Goal: Connect with others: Connect with other users

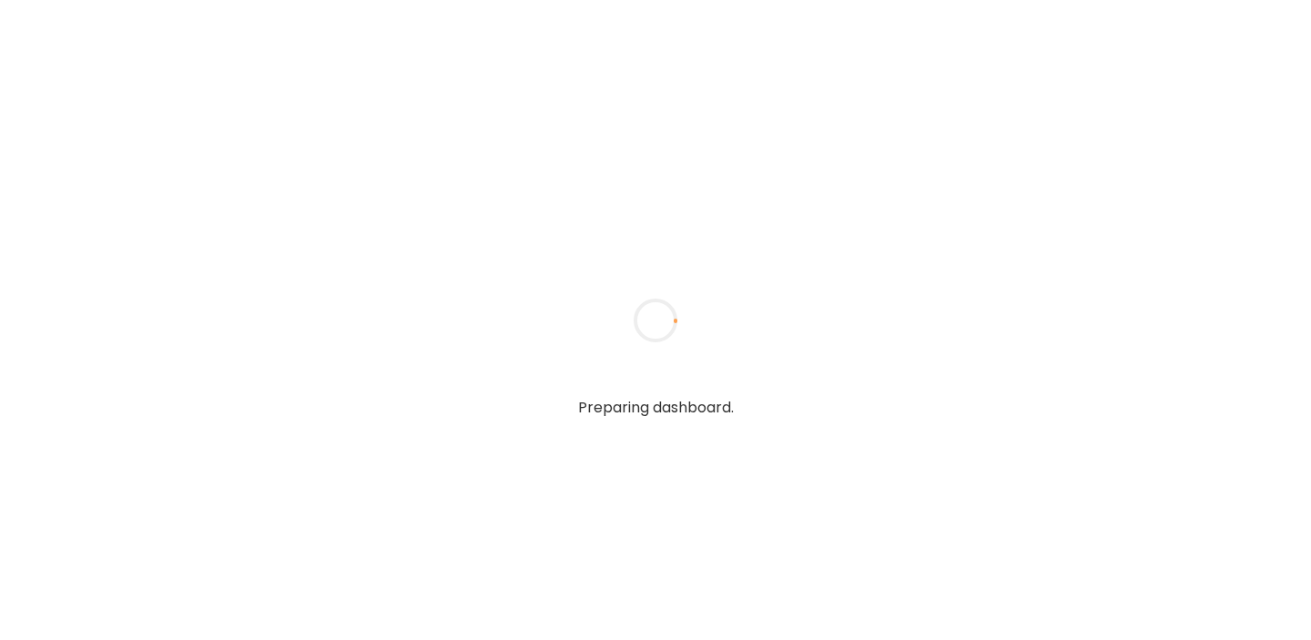
type input "**********"
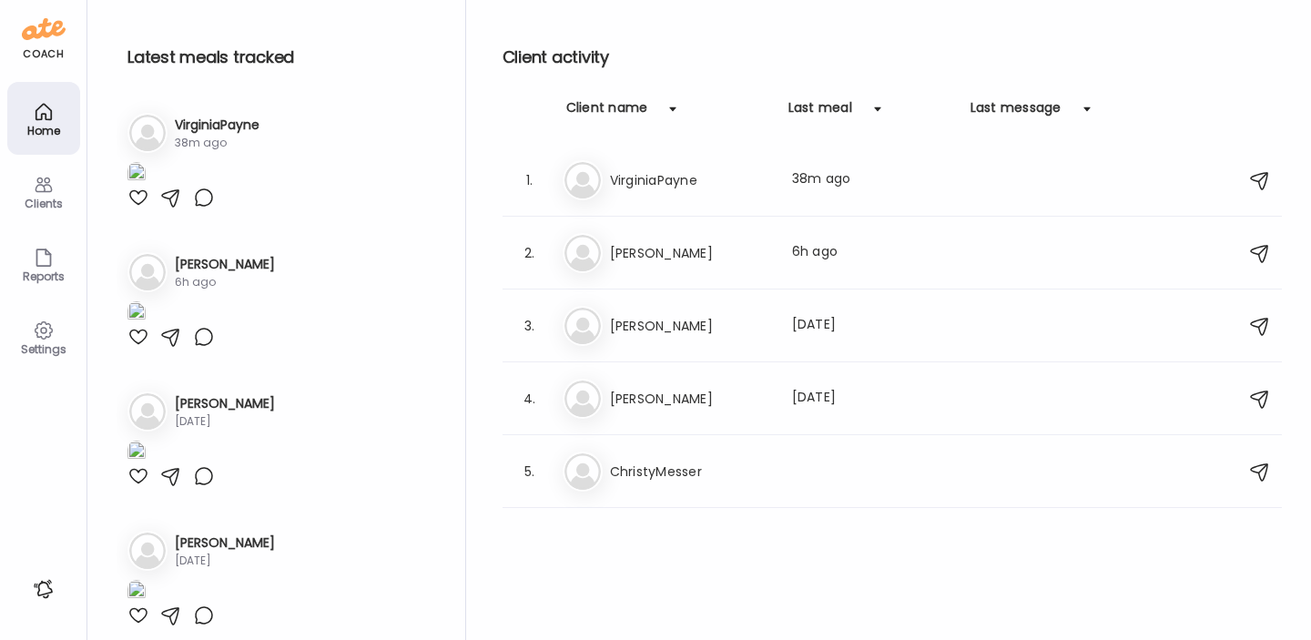
click at [146, 187] on img at bounding box center [136, 174] width 18 height 25
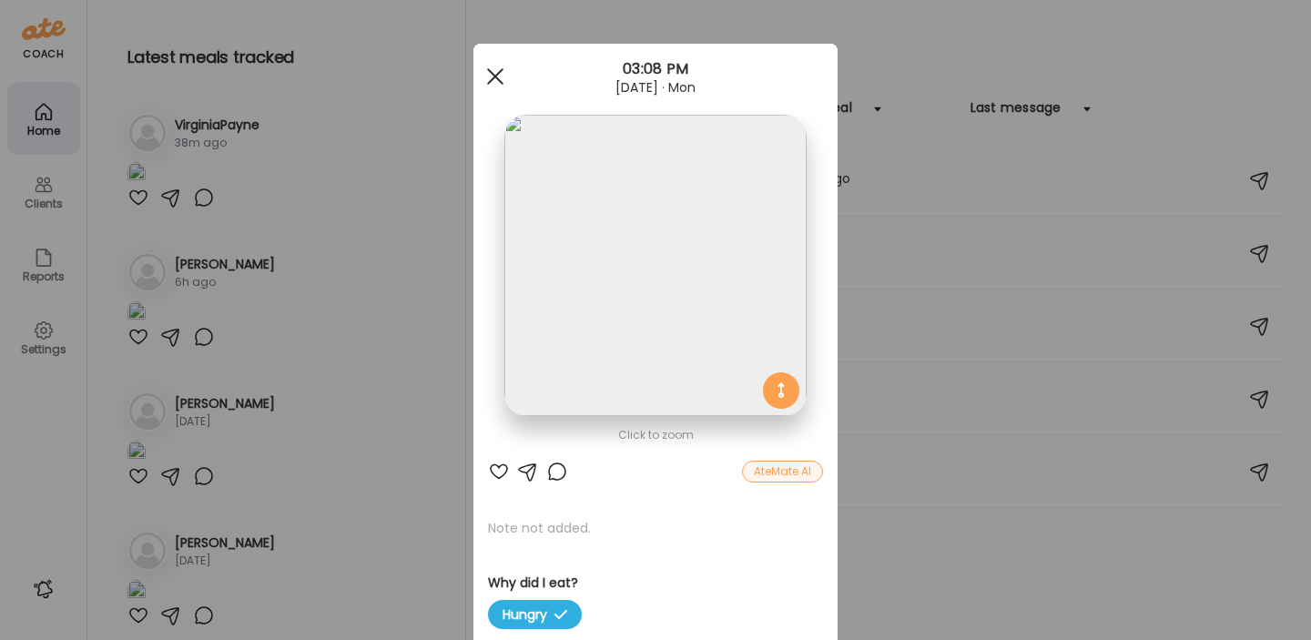
click at [495, 71] on div at bounding box center [495, 76] width 36 height 36
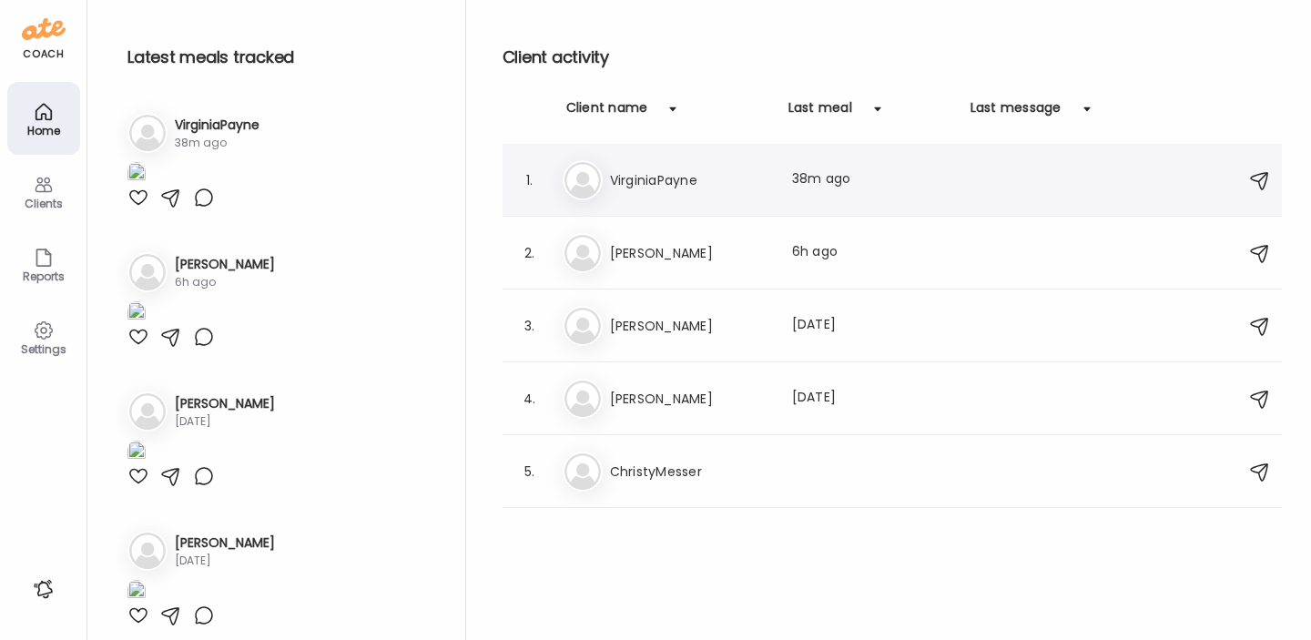
click at [674, 183] on h3 "VirginiaPayne" at bounding box center [690, 180] width 160 height 22
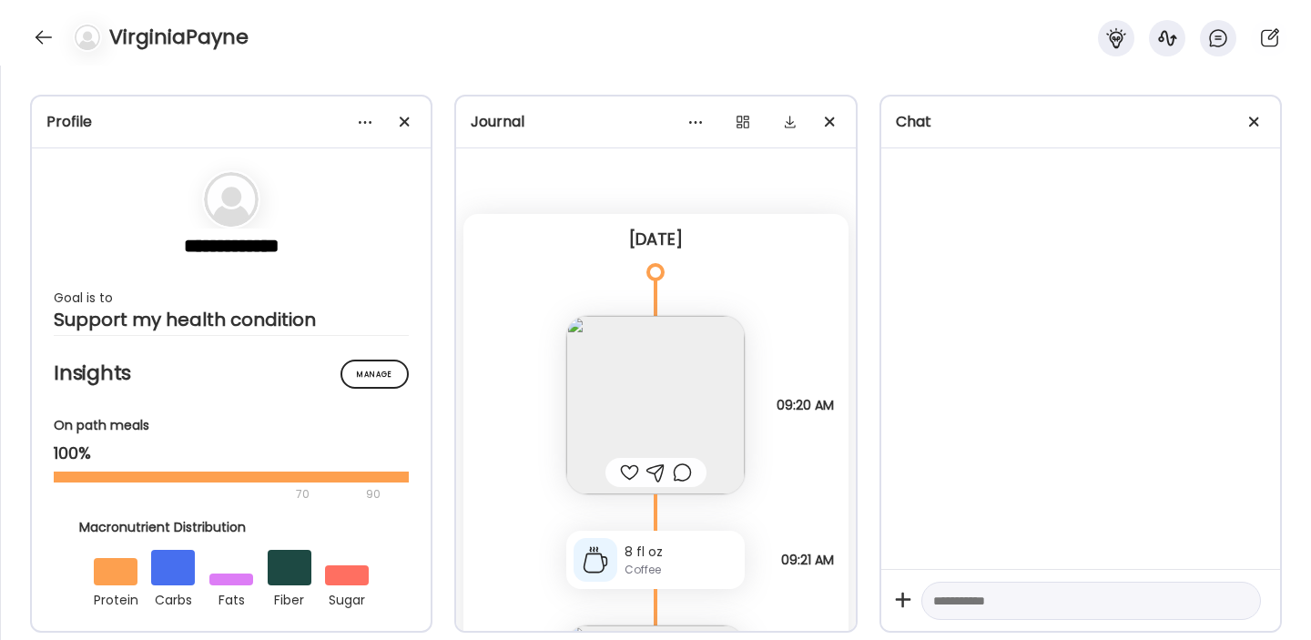
click at [679, 386] on img at bounding box center [655, 405] width 178 height 178
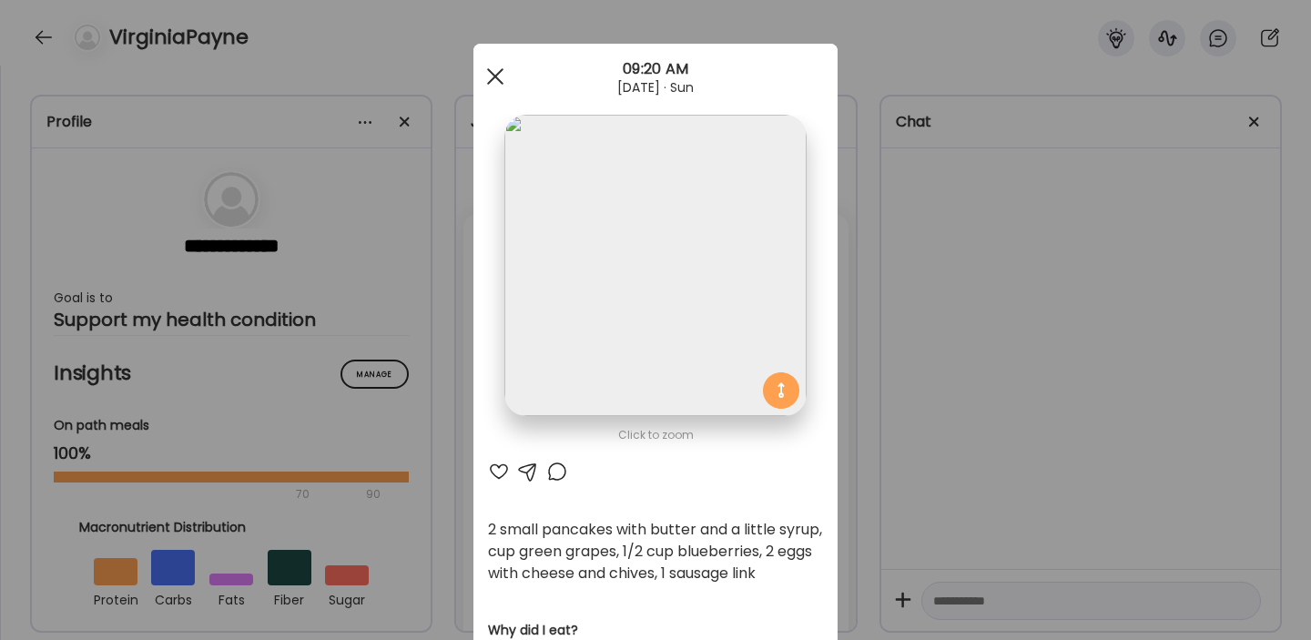
click at [504, 81] on div at bounding box center [495, 76] width 36 height 36
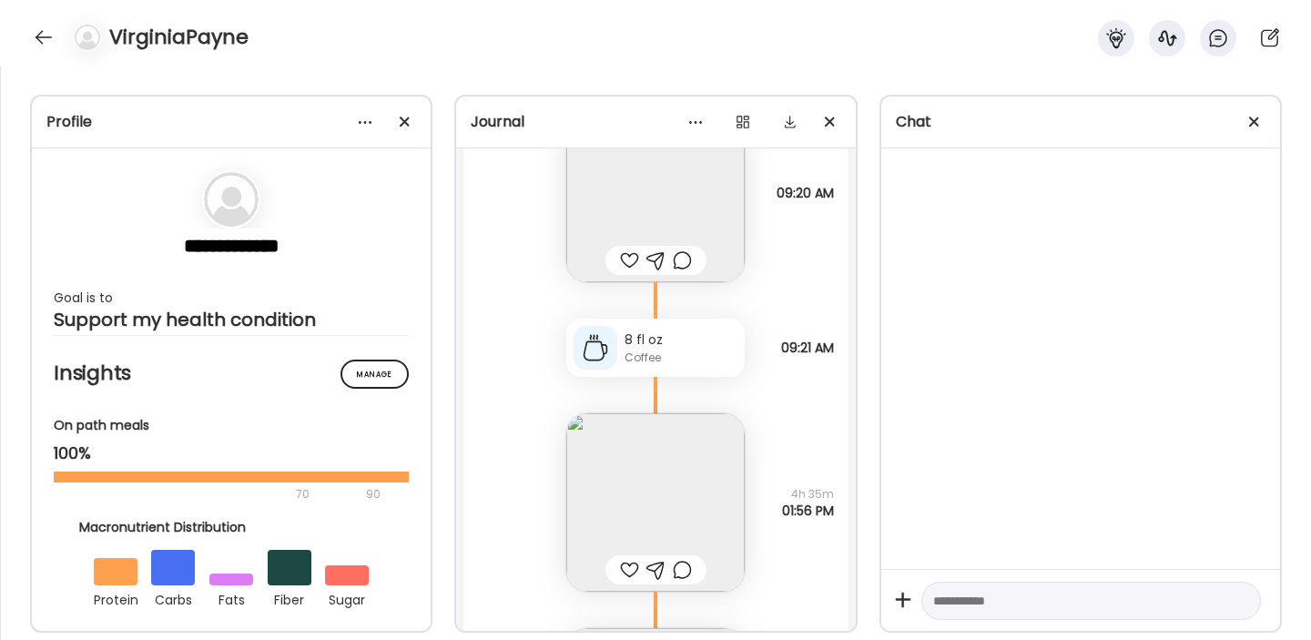
scroll to position [229, 0]
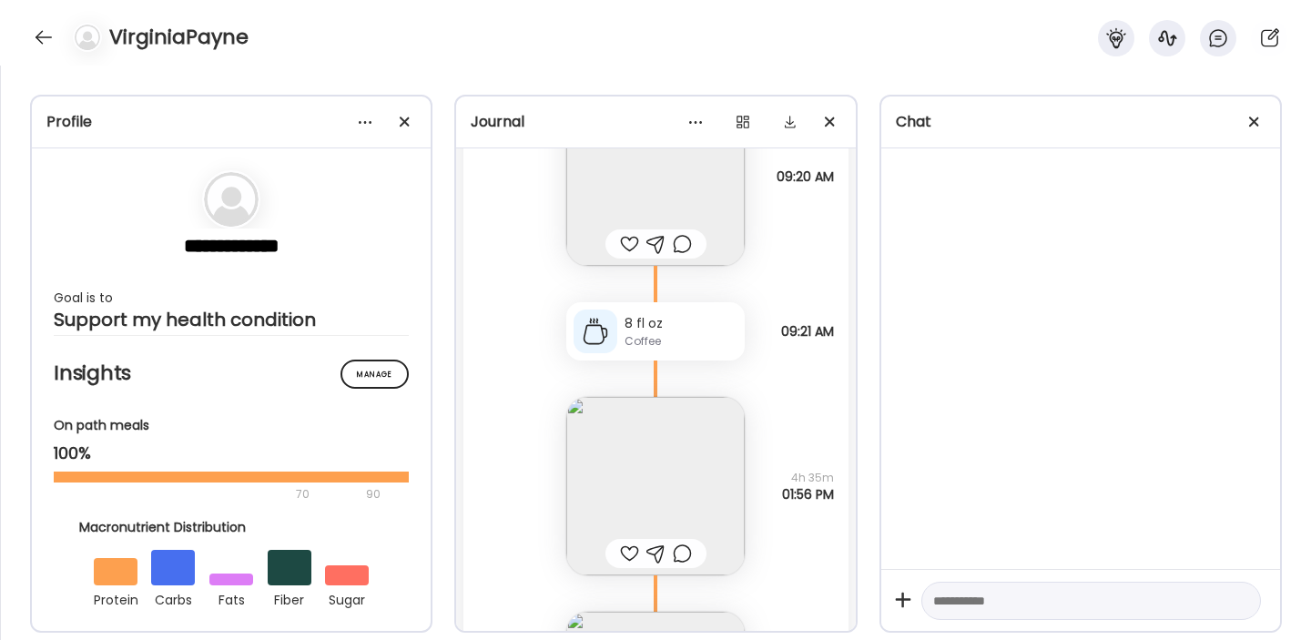
click at [703, 468] on img at bounding box center [655, 486] width 178 height 178
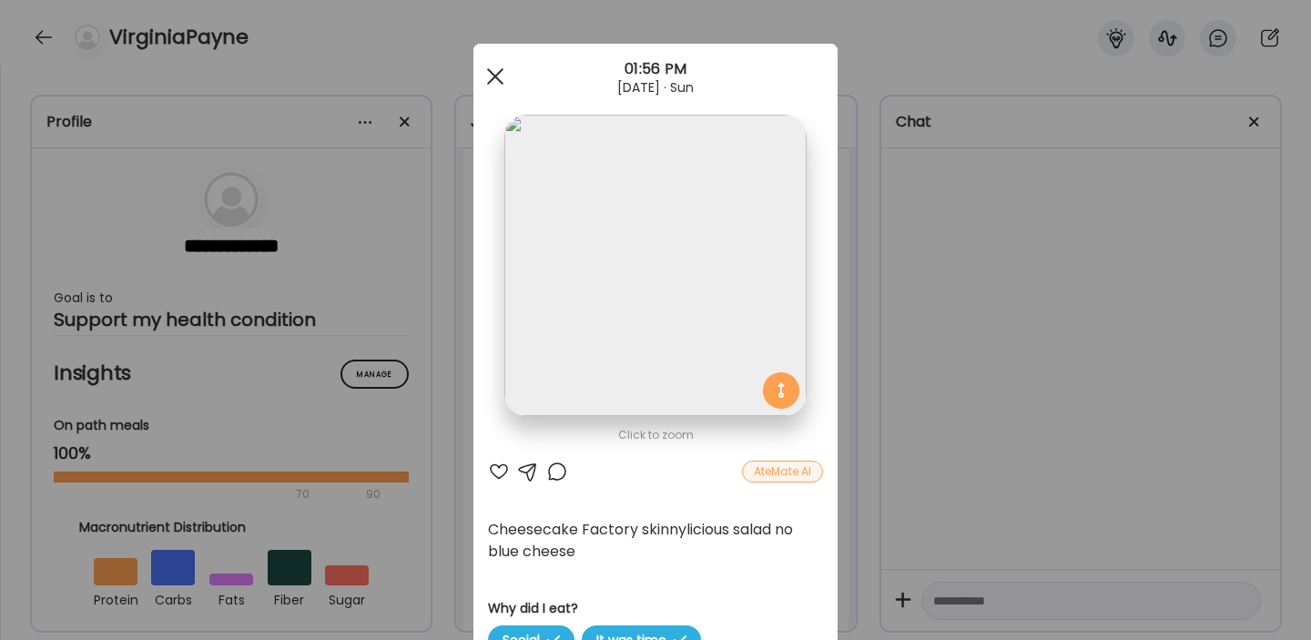
click at [496, 85] on div at bounding box center [495, 76] width 36 height 36
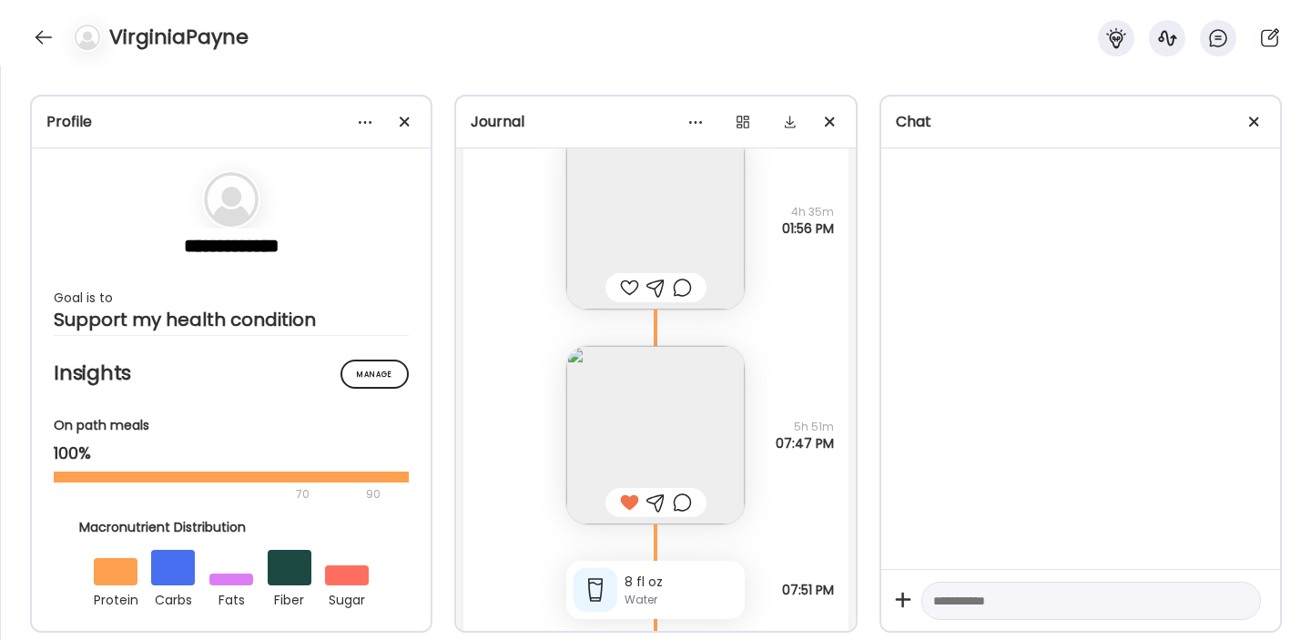
scroll to position [506, 0]
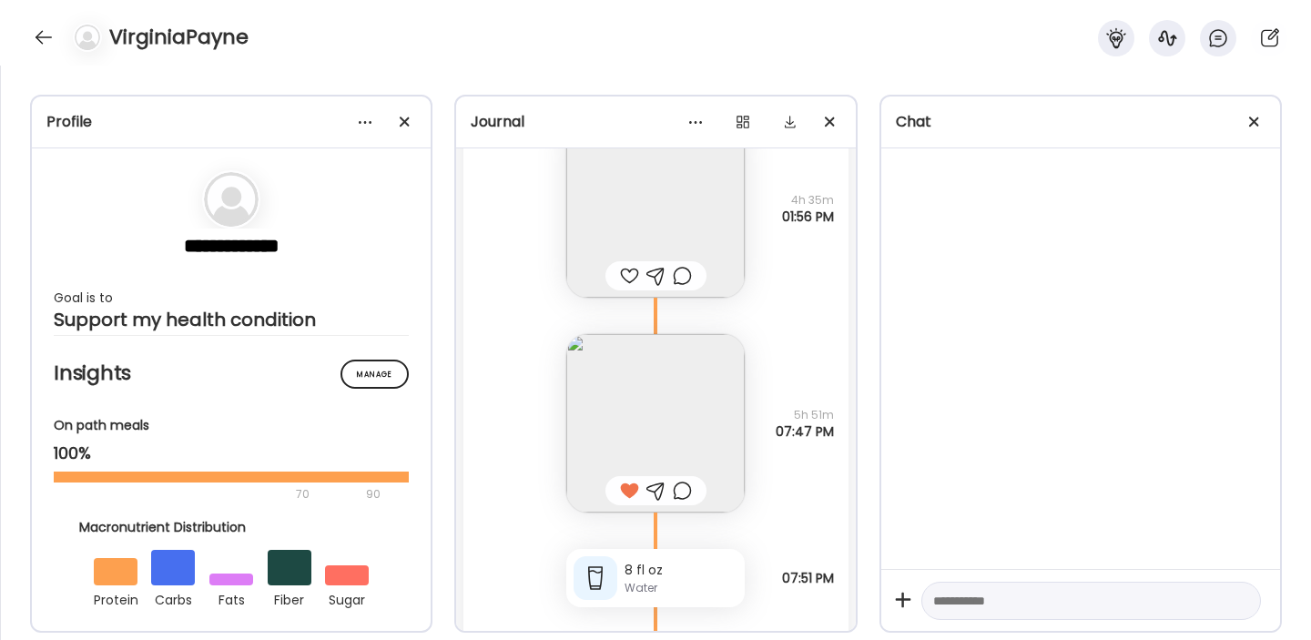
click at [683, 422] on img at bounding box center [655, 423] width 178 height 178
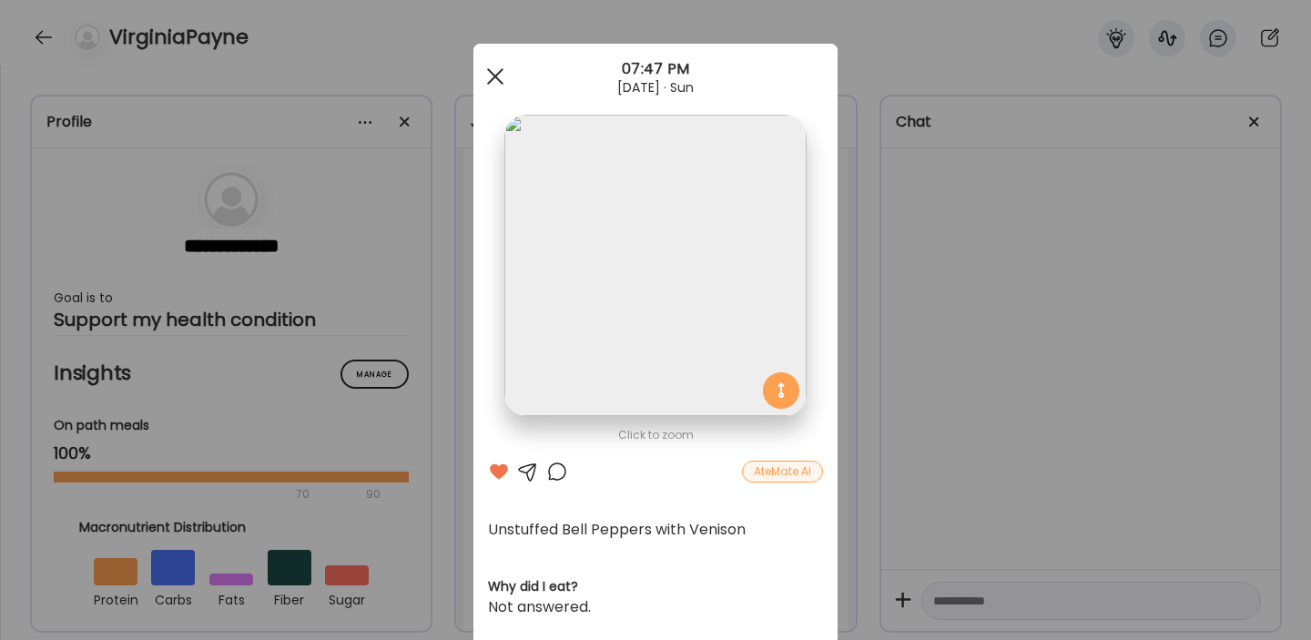
click at [501, 75] on div at bounding box center [495, 76] width 36 height 36
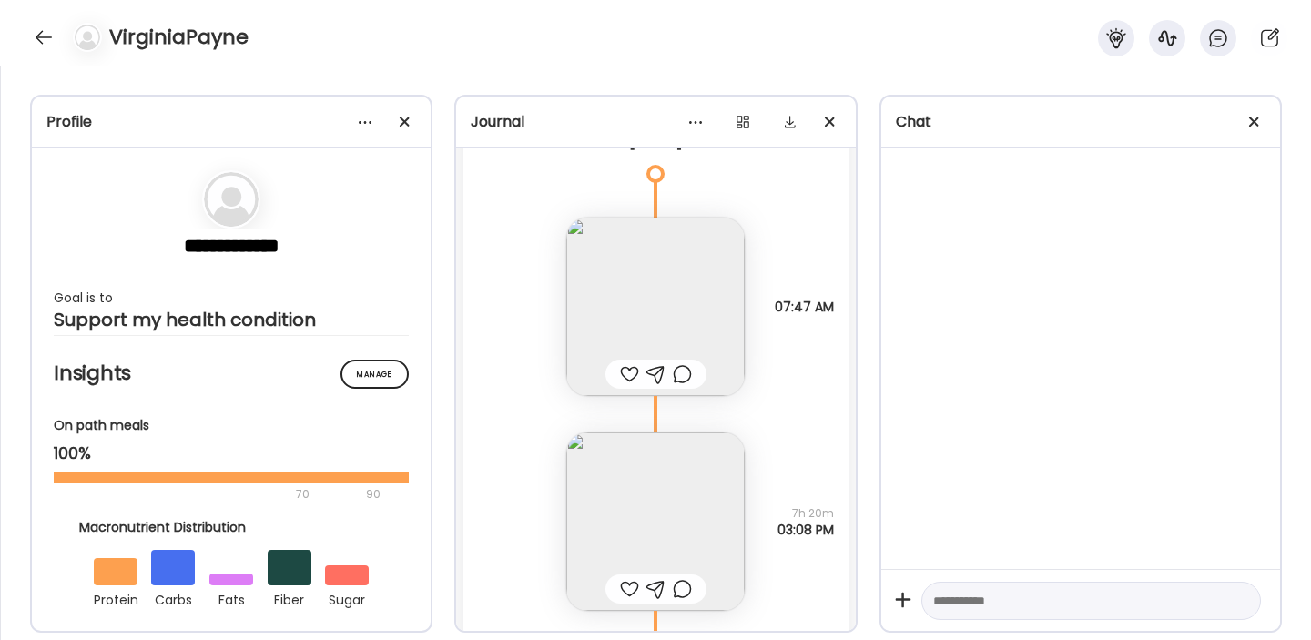
scroll to position [1320, 0]
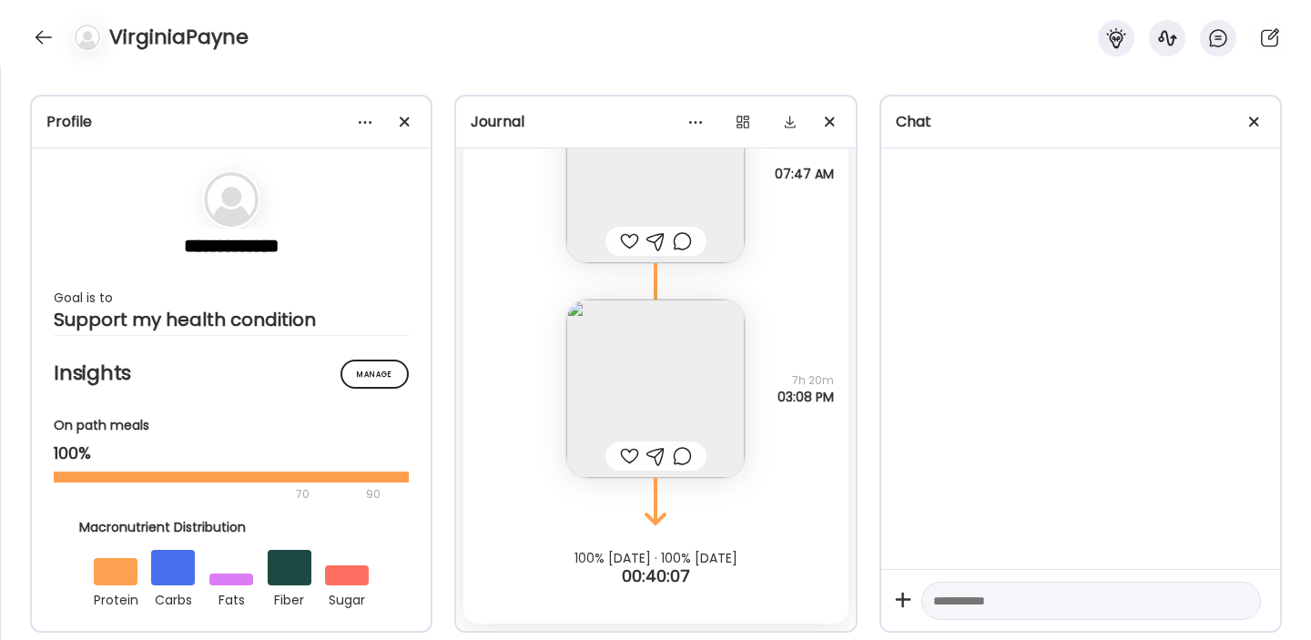
click at [627, 454] on div at bounding box center [629, 456] width 19 height 22
click at [629, 240] on div at bounding box center [629, 241] width 19 height 22
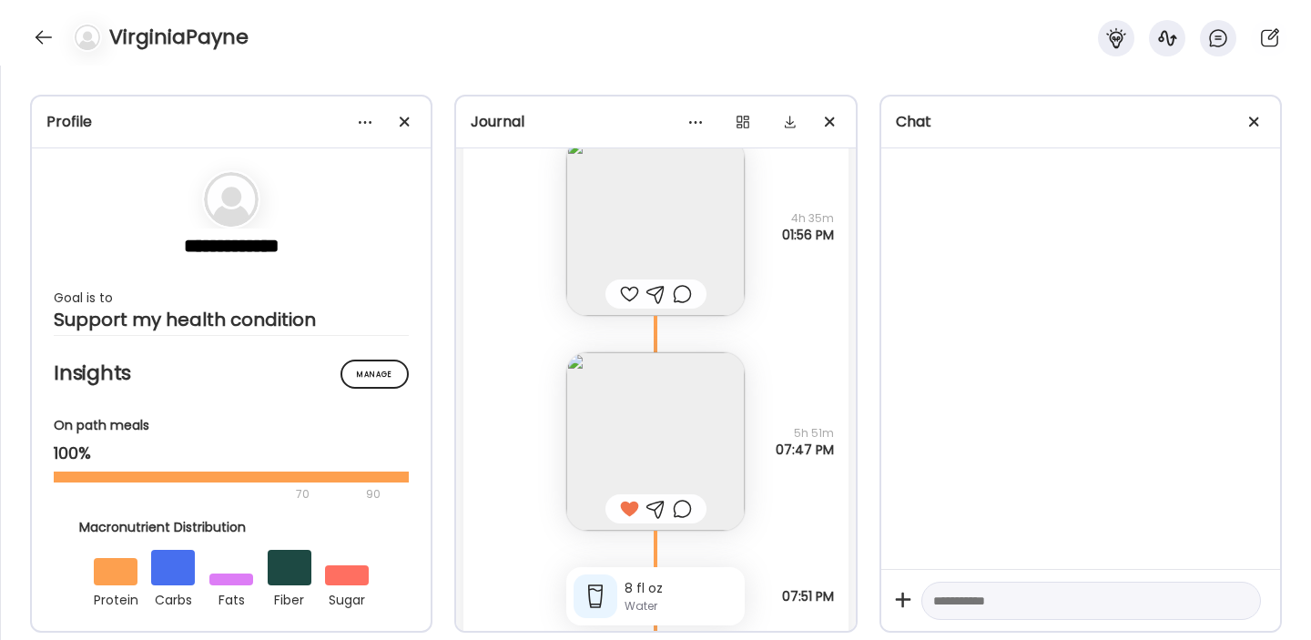
scroll to position [484, 0]
click at [629, 300] on div at bounding box center [629, 299] width 19 height 22
click at [630, 514] on div at bounding box center [629, 514] width 19 height 22
click at [630, 511] on div at bounding box center [629, 514] width 19 height 22
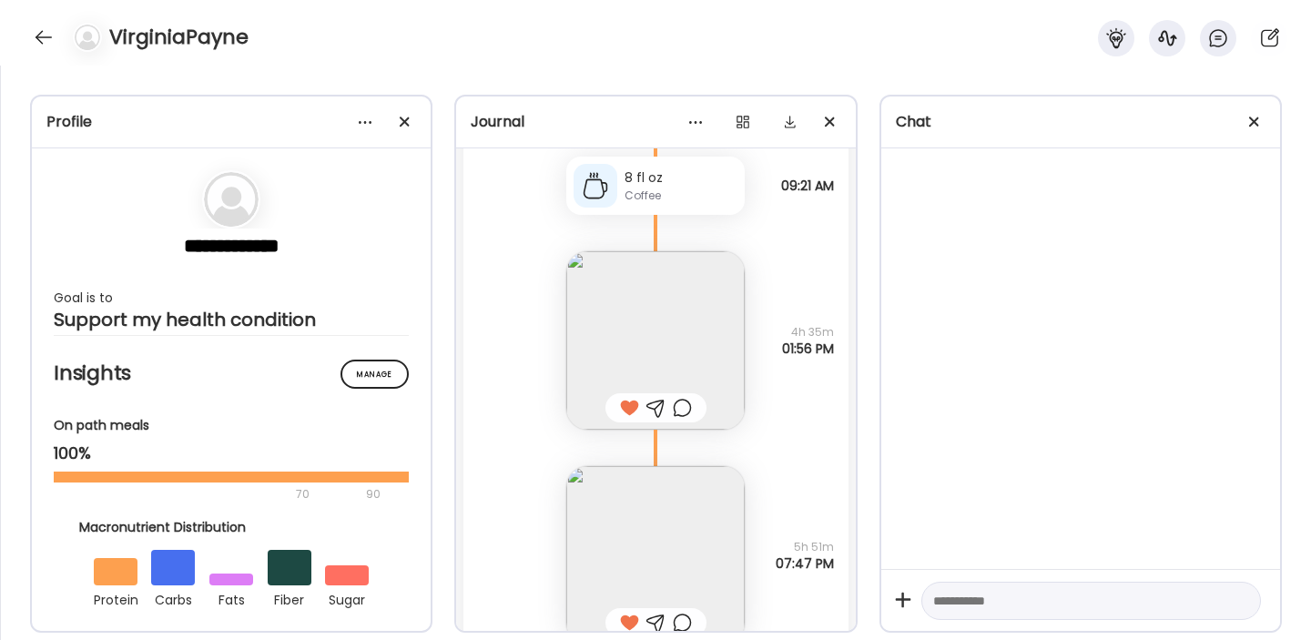
scroll to position [1320, 0]
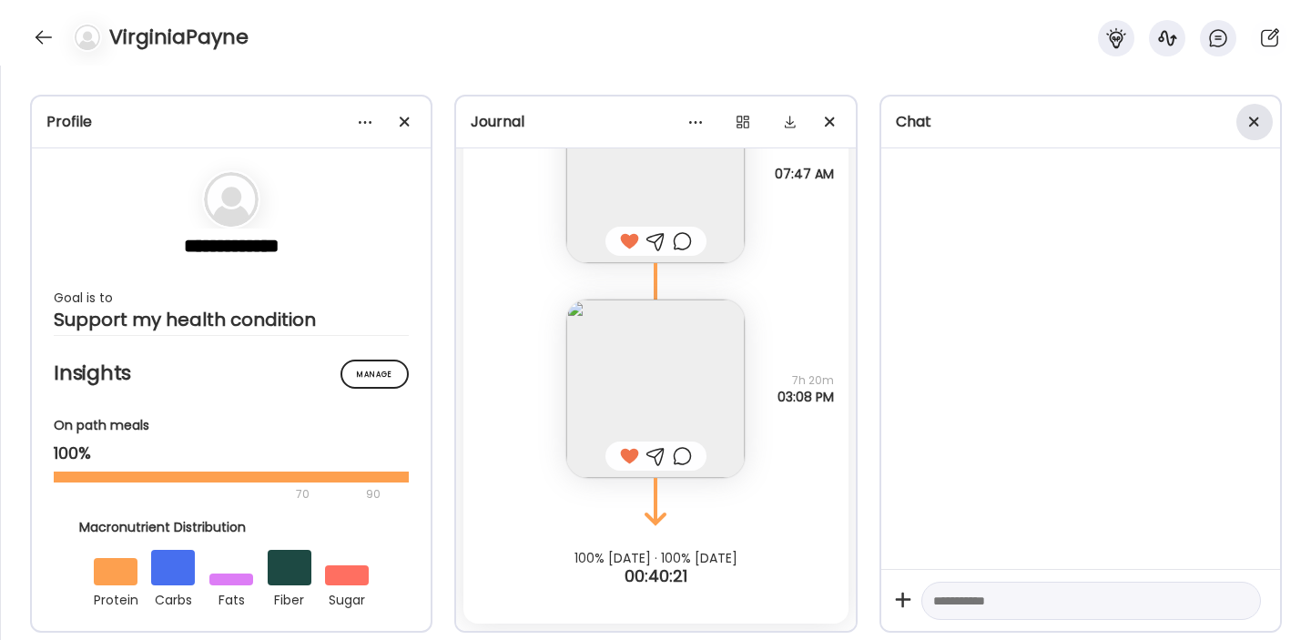
click at [1257, 122] on div at bounding box center [1255, 122] width 36 height 36
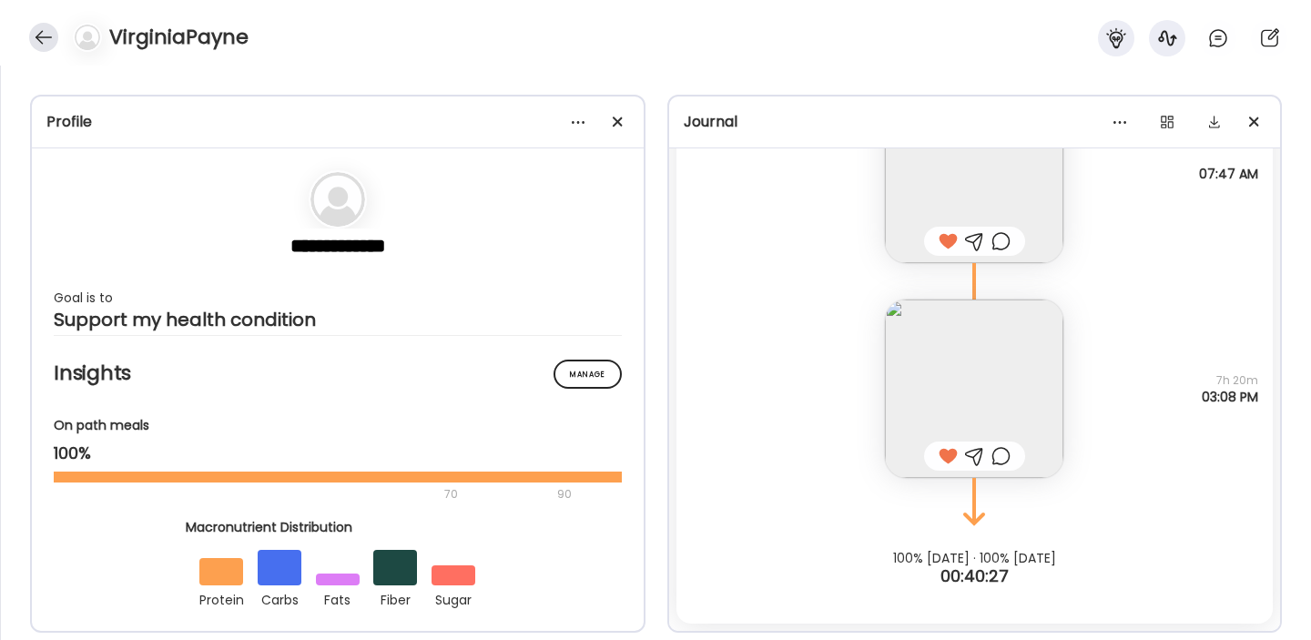
click at [35, 28] on div at bounding box center [43, 37] width 29 height 29
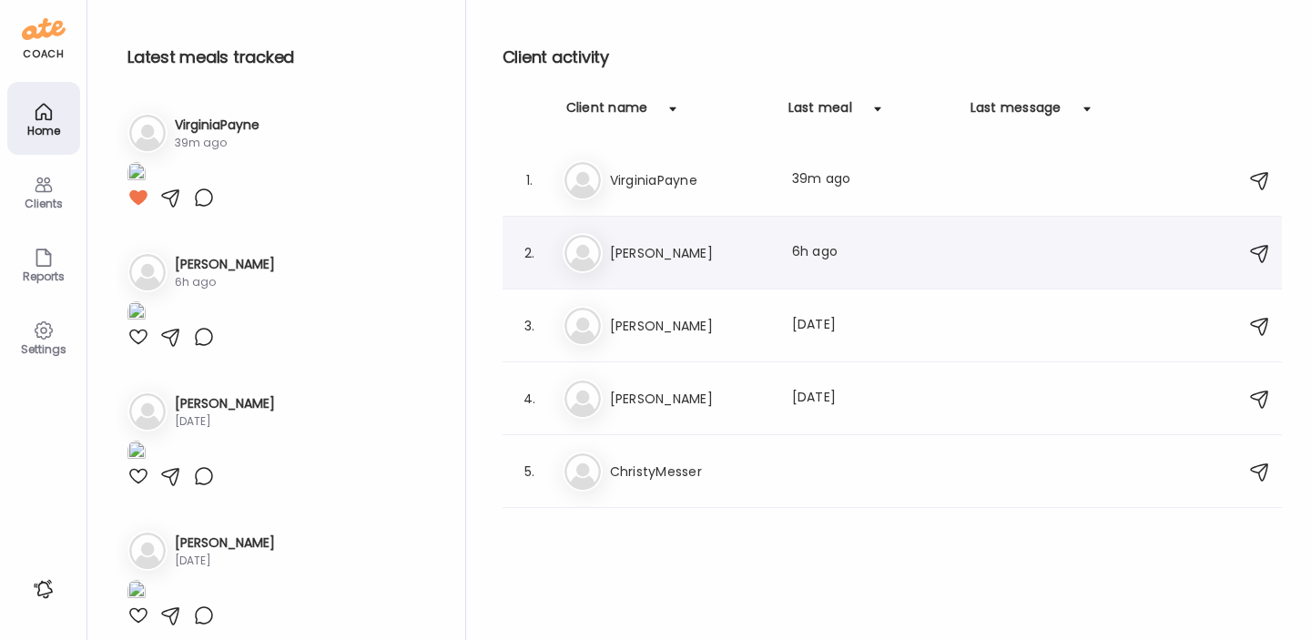
click at [651, 259] on h3 "[PERSON_NAME]" at bounding box center [690, 253] width 160 height 22
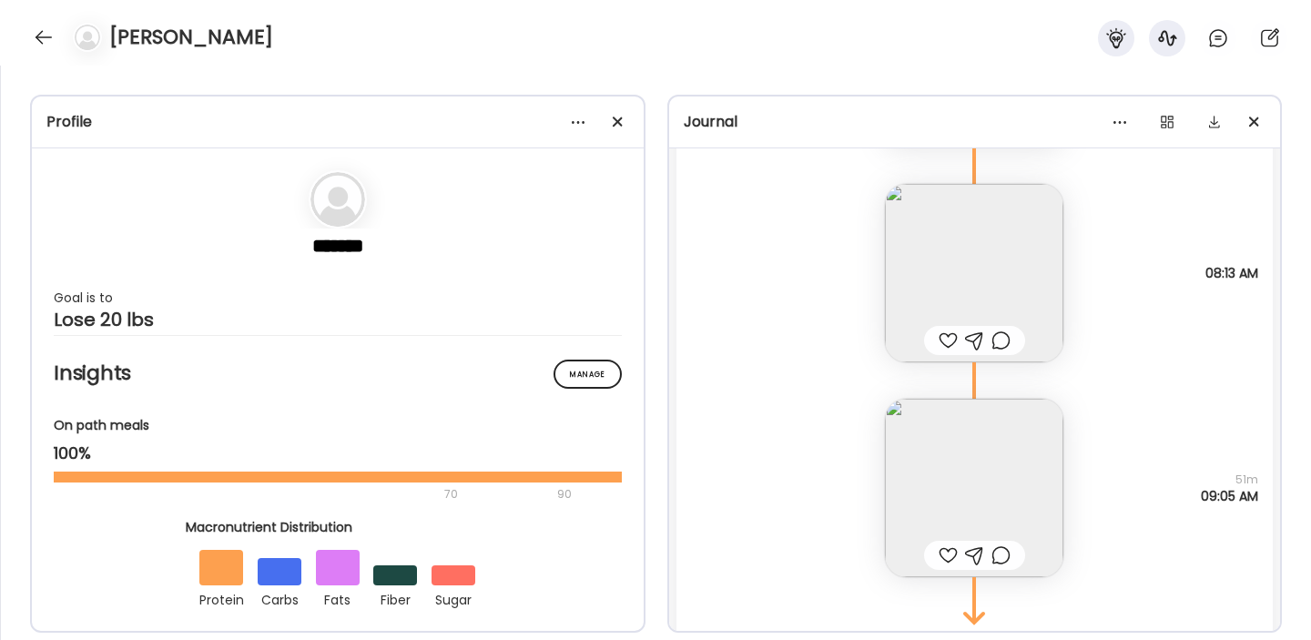
scroll to position [7290, 0]
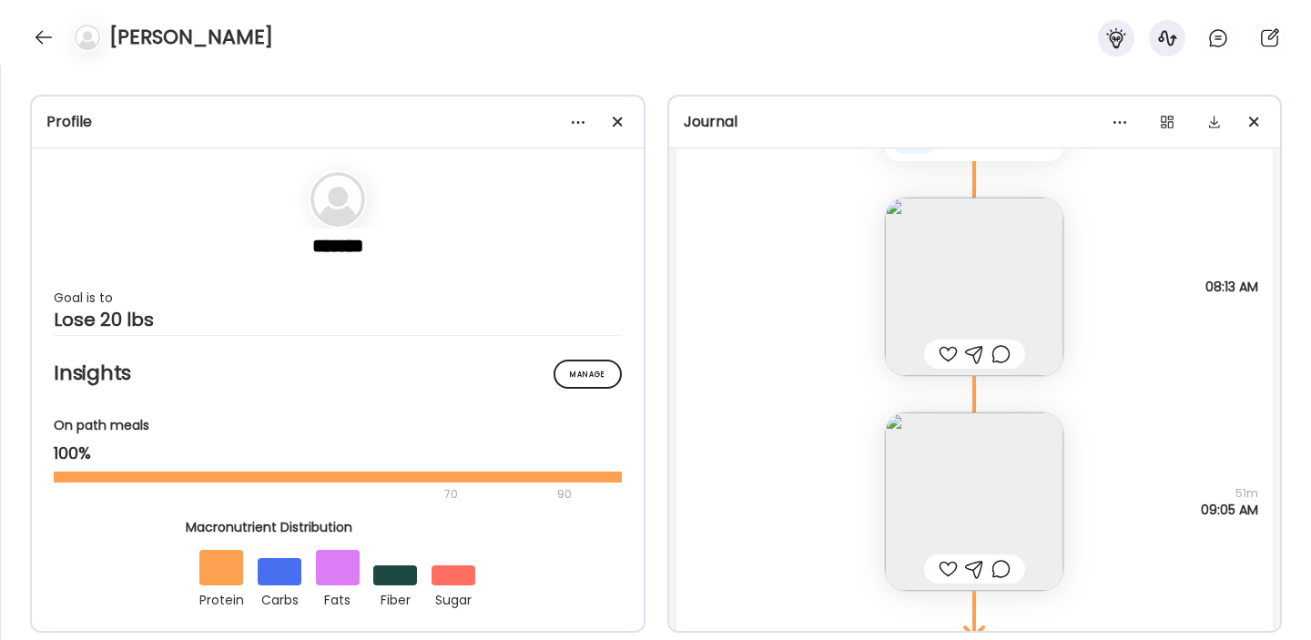
click at [957, 276] on img at bounding box center [974, 287] width 178 height 178
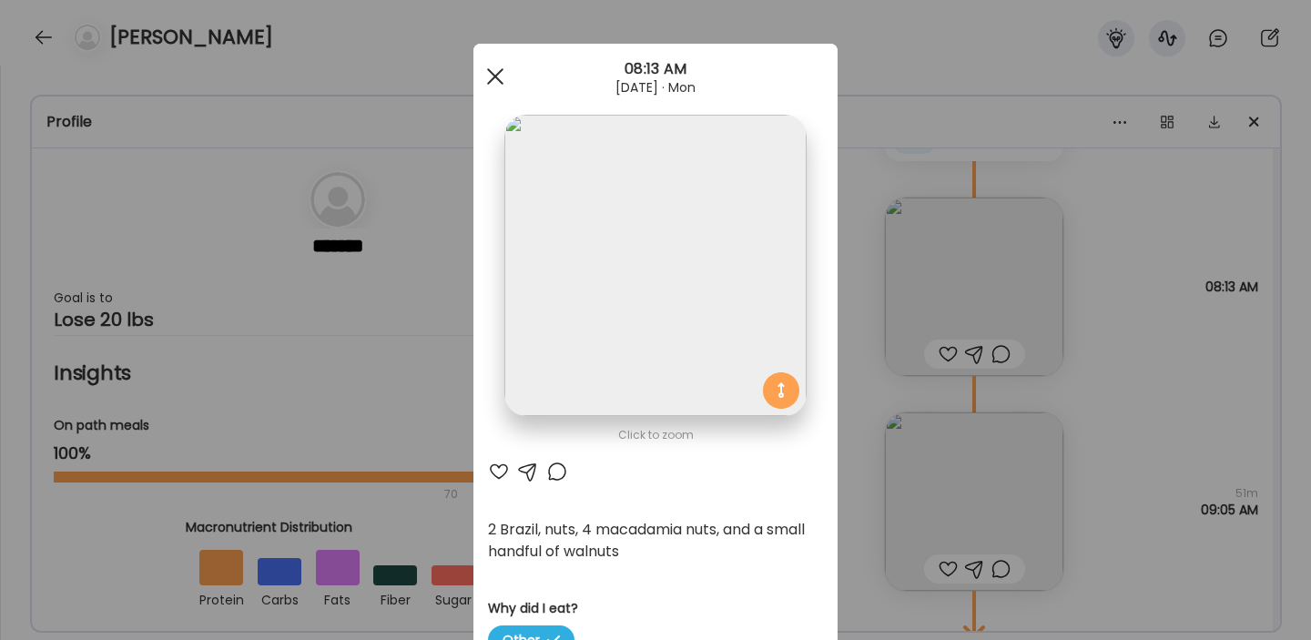
click at [498, 85] on div at bounding box center [495, 76] width 36 height 36
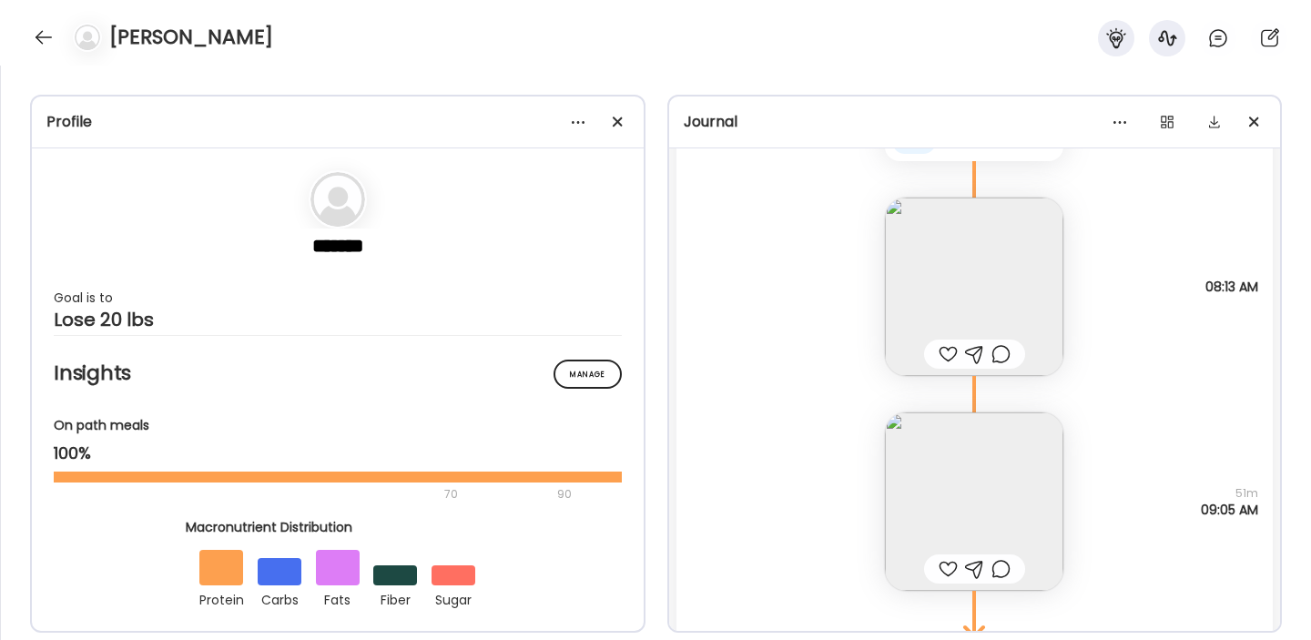
click at [949, 570] on div at bounding box center [948, 569] width 19 height 22
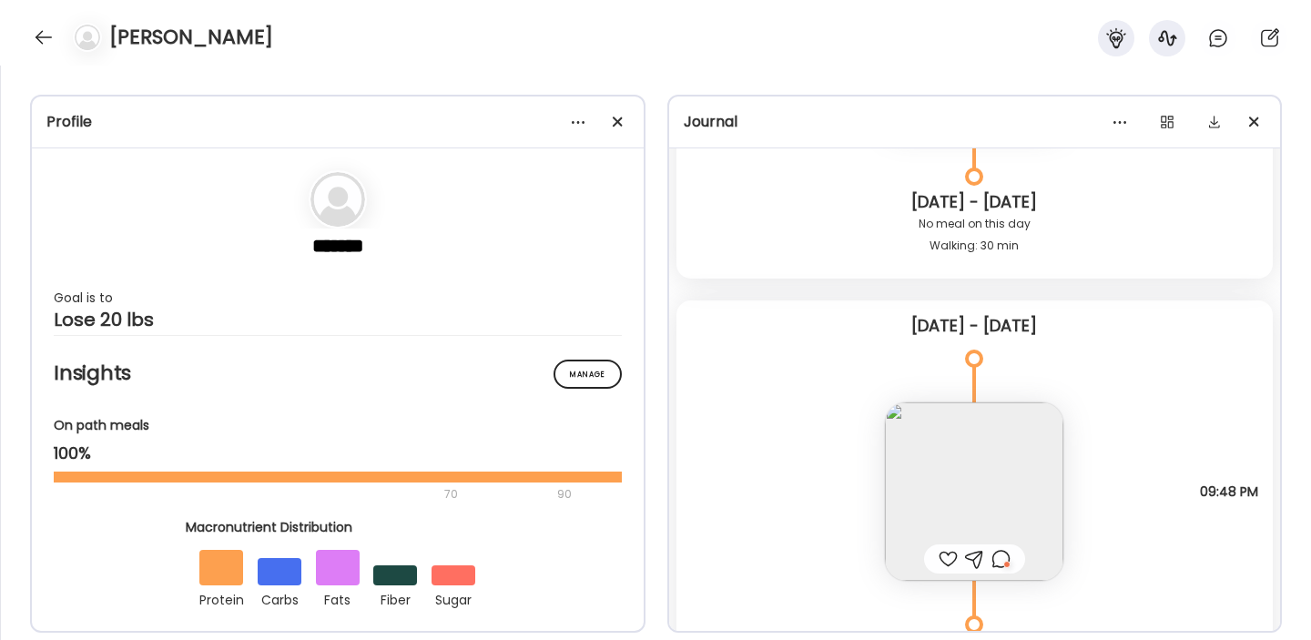
scroll to position [7403, 0]
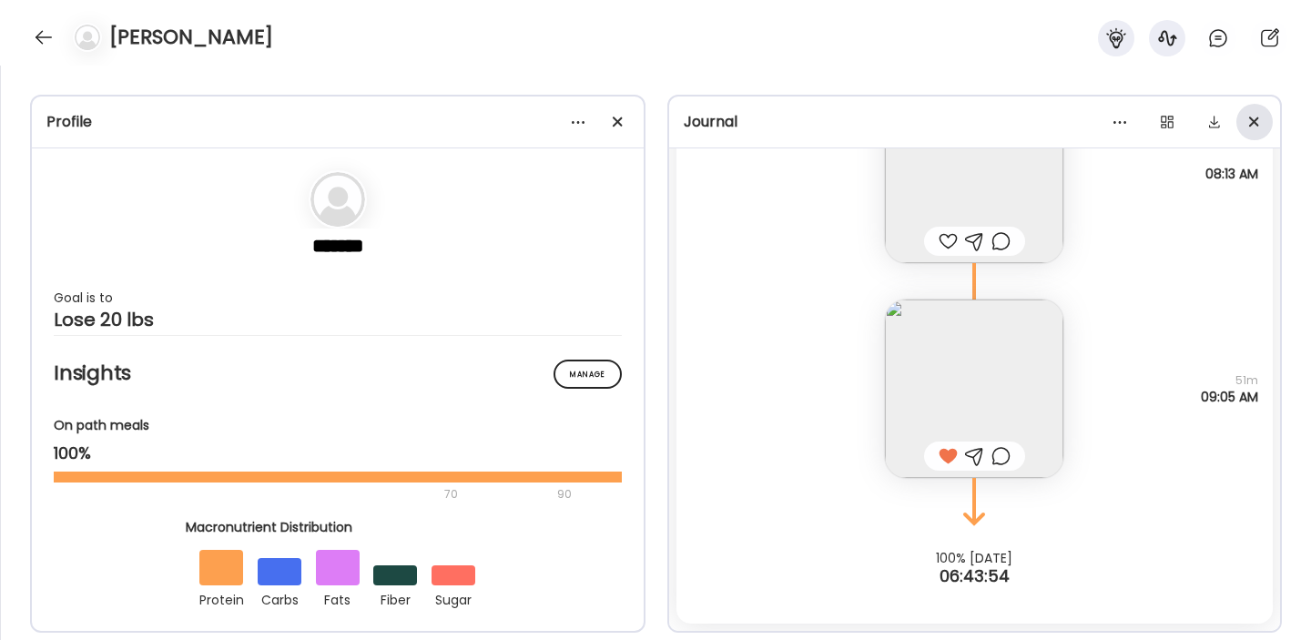
click at [1257, 123] on span at bounding box center [1254, 122] width 10 height 10
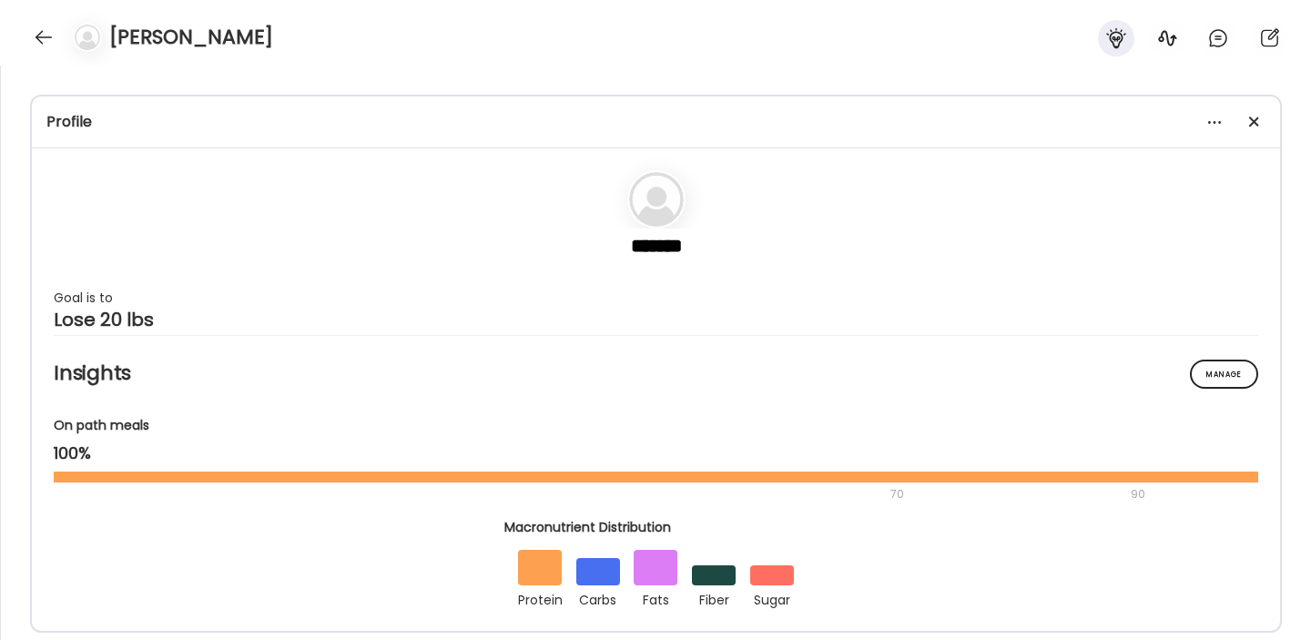
scroll to position [7323, 0]
click at [37, 42] on div at bounding box center [43, 37] width 29 height 29
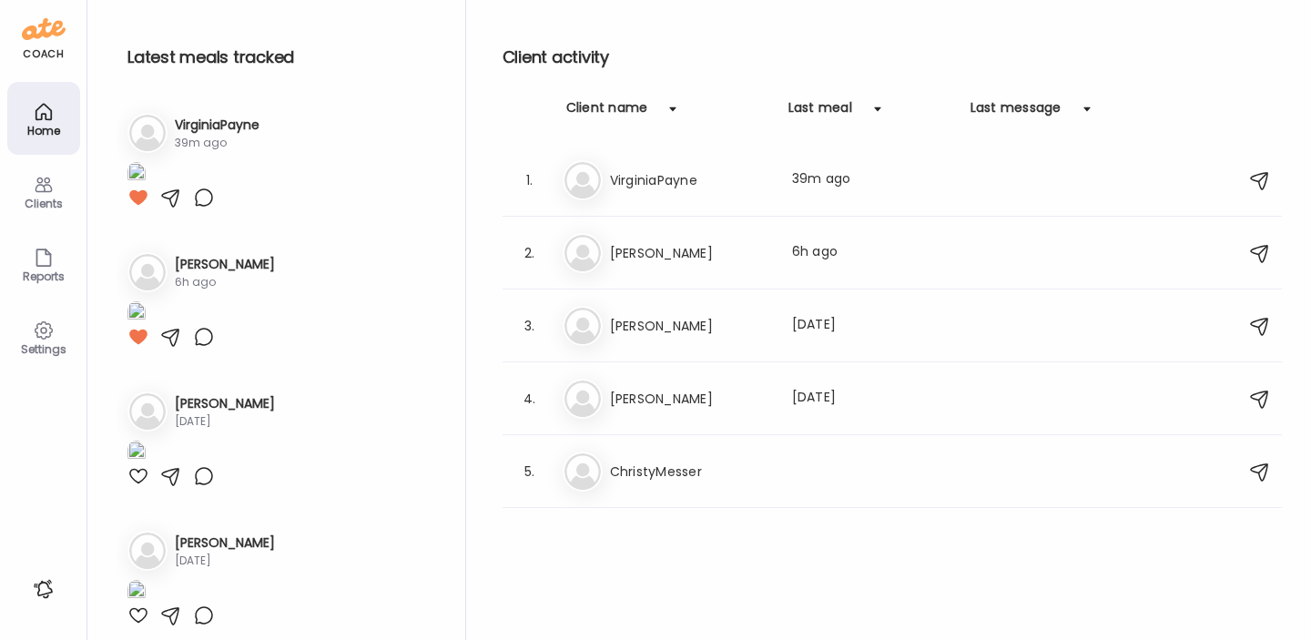
click at [676, 189] on h3 "VirginiaPayne" at bounding box center [690, 180] width 160 height 22
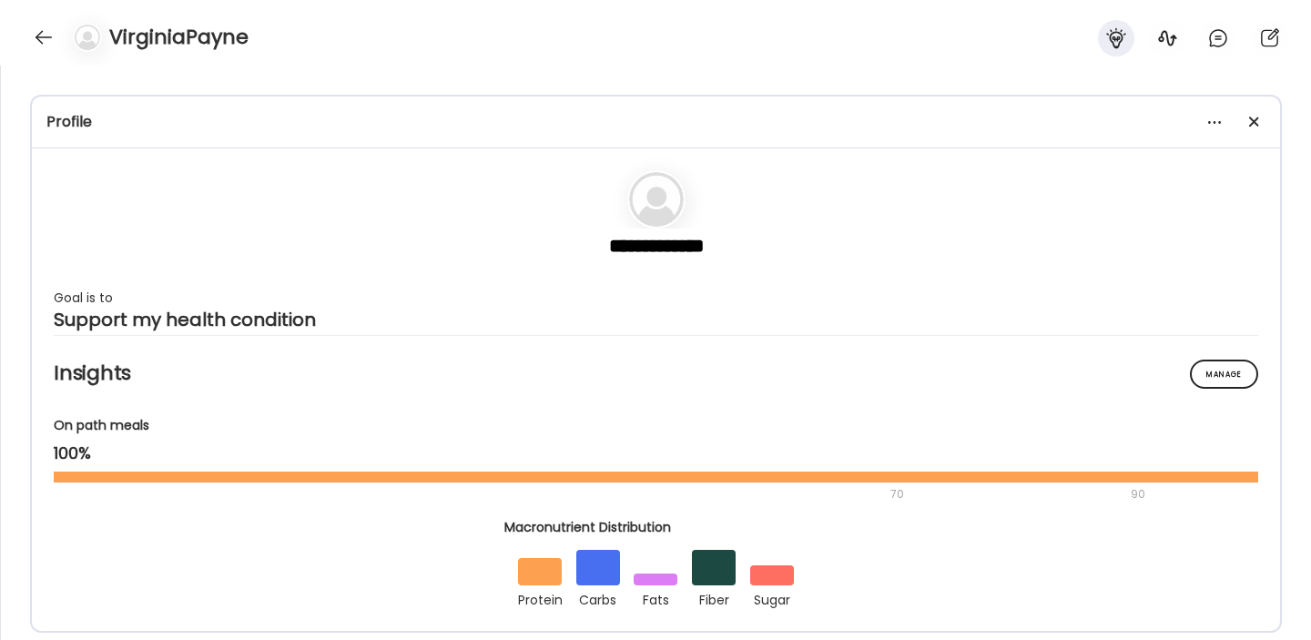
scroll to position [1084, 0]
click at [52, 44] on div at bounding box center [43, 37] width 29 height 29
